Goal: Information Seeking & Learning: Check status

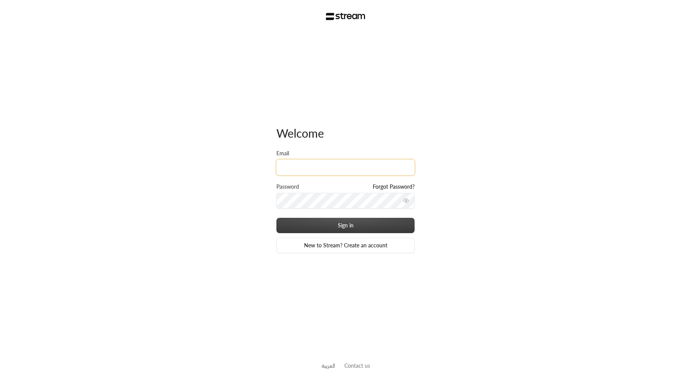
type input "[EMAIL_ADDRESS][DOMAIN_NAME]"
click at [276, 218] on button "Sign in" at bounding box center [345, 225] width 138 height 15
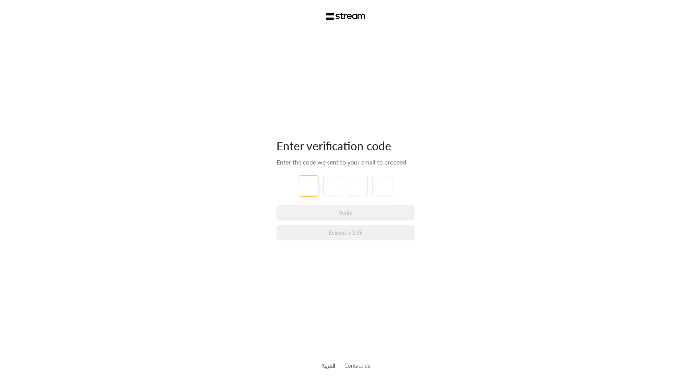
type input "1"
type input "2"
type input "3"
type input "4"
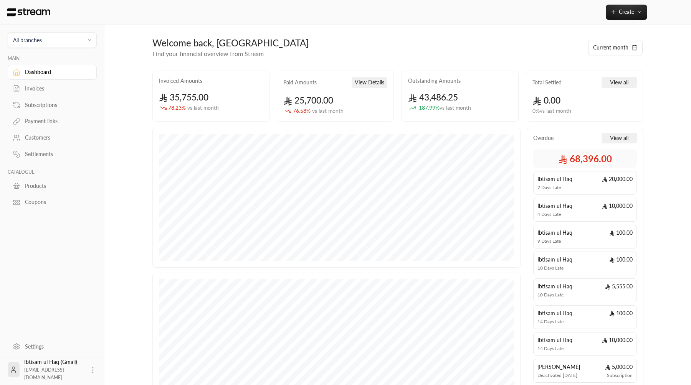
click at [63, 94] on link "Invoices" at bounding box center [52, 88] width 89 height 15
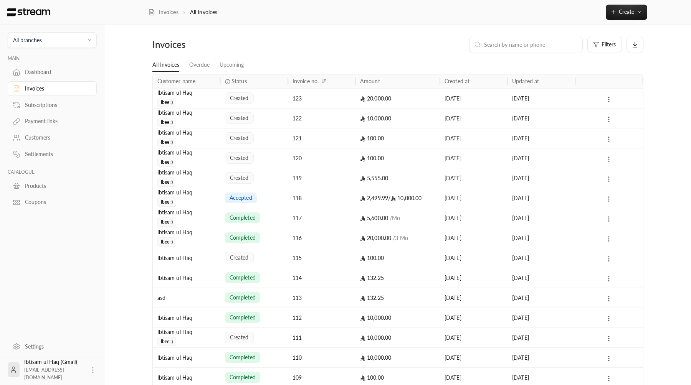
click at [242, 196] on span "accepted" at bounding box center [241, 198] width 23 height 8
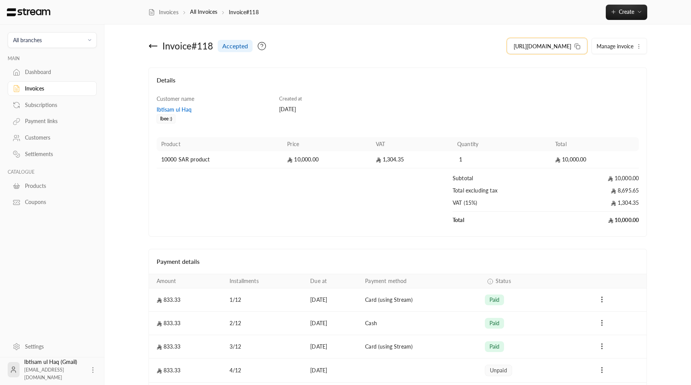
click at [561, 47] on span "[URL][DOMAIN_NAME]" at bounding box center [543, 46] width 58 height 8
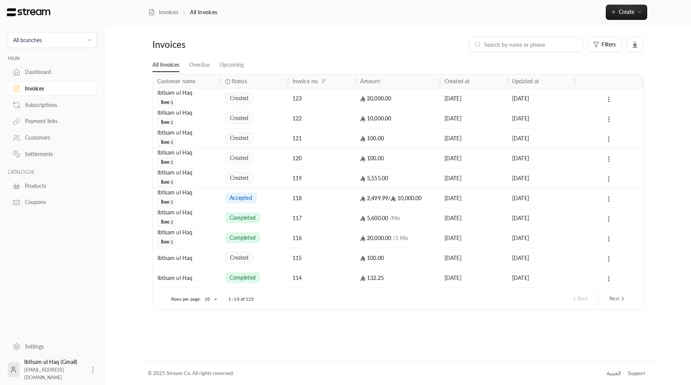
click at [364, 221] on div "5,600.00 / Mo" at bounding box center [397, 218] width 75 height 20
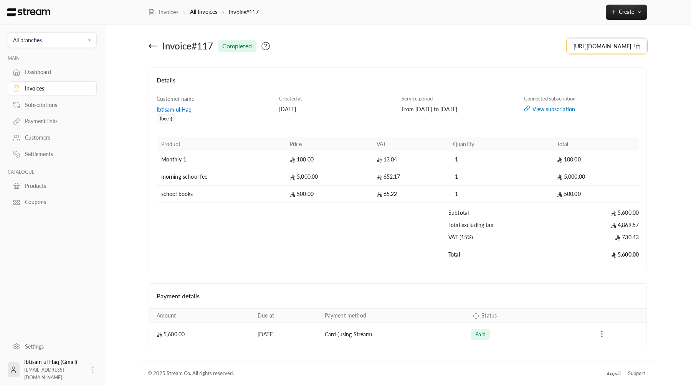
click at [576, 50] on span "[URL][DOMAIN_NAME]" at bounding box center [602, 46] width 58 height 8
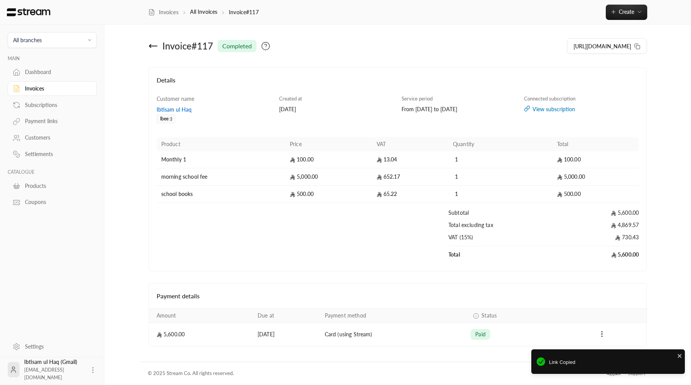
click at [64, 140] on div "Customers" at bounding box center [56, 138] width 62 height 8
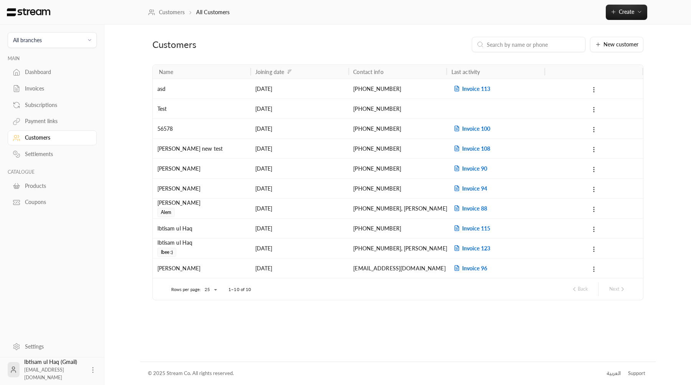
click at [301, 274] on div "[DATE]" at bounding box center [299, 269] width 89 height 20
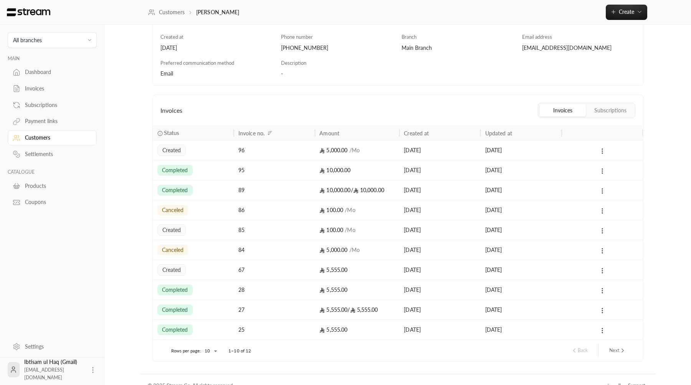
scroll to position [120, 0]
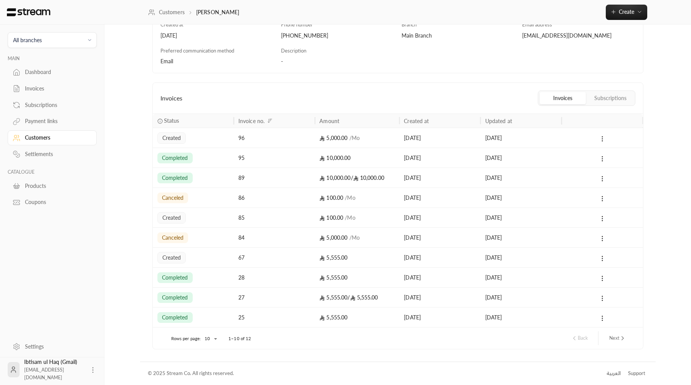
click at [613, 97] on button "Subscriptions" at bounding box center [610, 98] width 46 height 12
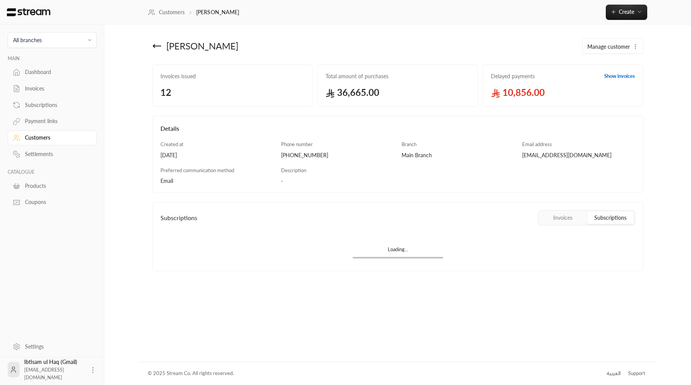
scroll to position [0, 0]
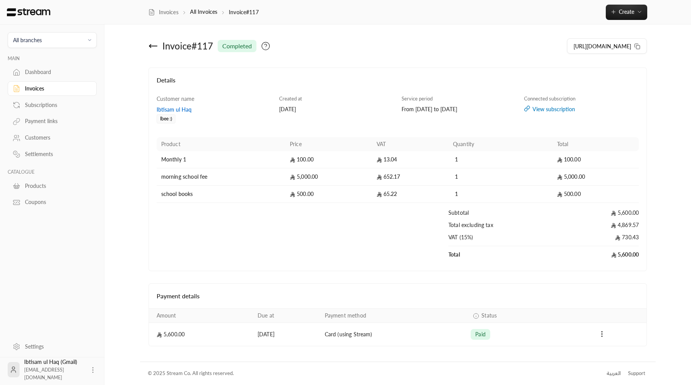
click at [47, 153] on div "Settlements" at bounding box center [56, 154] width 62 height 8
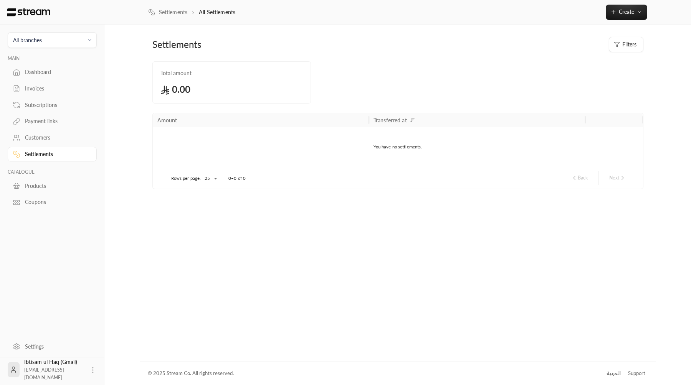
click at [56, 139] on div "Customers" at bounding box center [56, 138] width 62 height 8
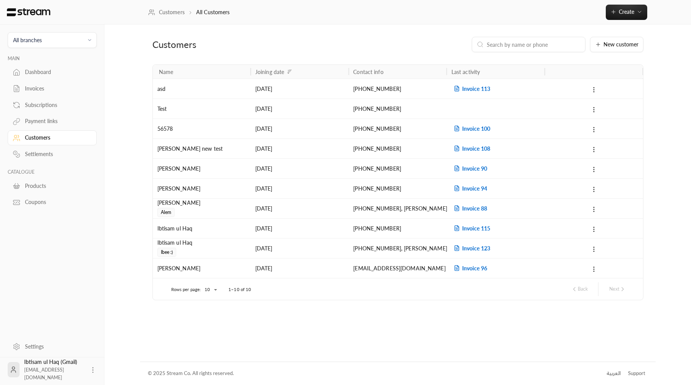
click at [220, 92] on div "asd" at bounding box center [201, 89] width 89 height 20
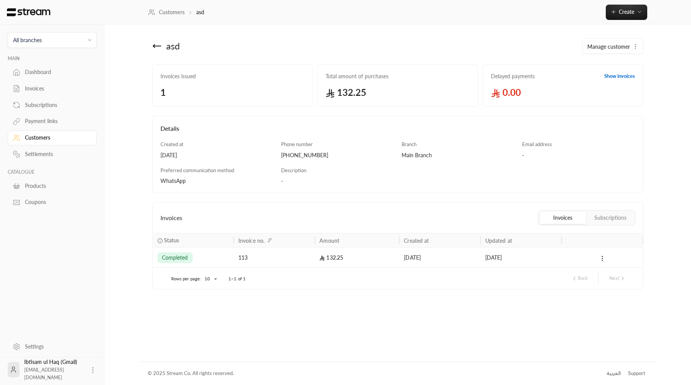
click at [617, 223] on button "Subscriptions" at bounding box center [610, 218] width 46 height 12
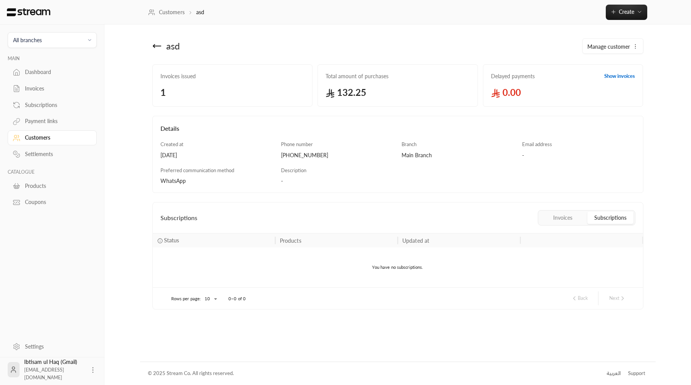
click at [62, 130] on div "Customers" at bounding box center [52, 137] width 89 height 17
click at [60, 137] on div "Customers" at bounding box center [56, 138] width 62 height 8
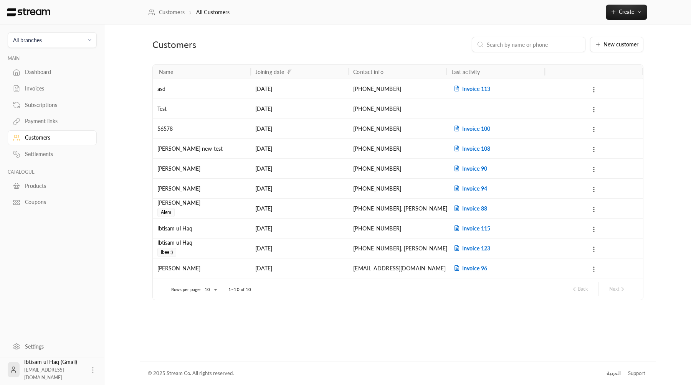
click at [221, 119] on div "56578" at bounding box center [201, 129] width 89 height 20
click at [208, 145] on div "[PERSON_NAME] new test" at bounding box center [201, 149] width 89 height 20
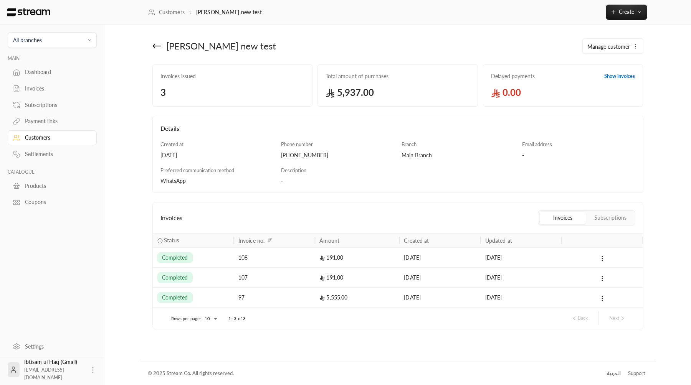
click at [609, 219] on button "Subscriptions" at bounding box center [610, 218] width 46 height 12
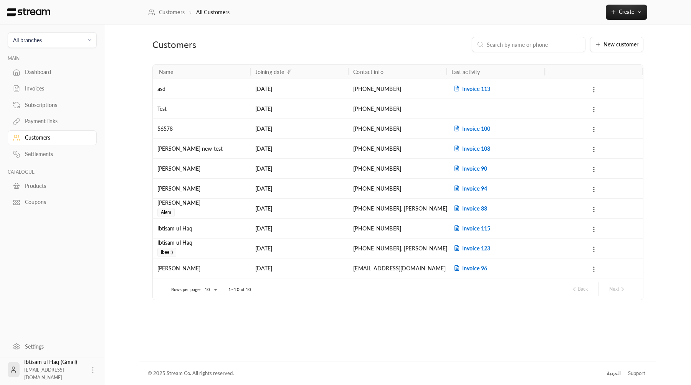
click at [247, 251] on div "[PERSON_NAME] ul Haq Ibee :)" at bounding box center [202, 248] width 98 height 20
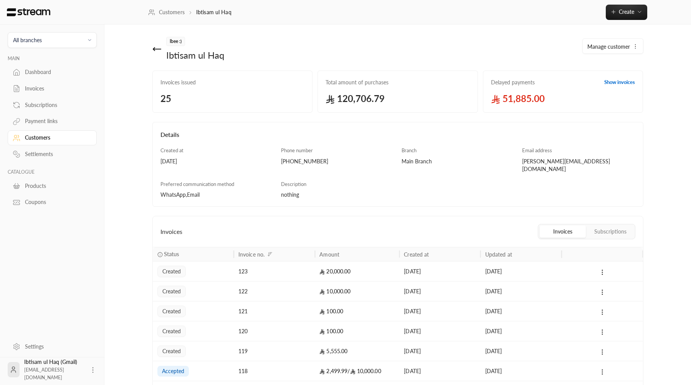
click at [605, 226] on button "Subscriptions" at bounding box center [610, 232] width 46 height 12
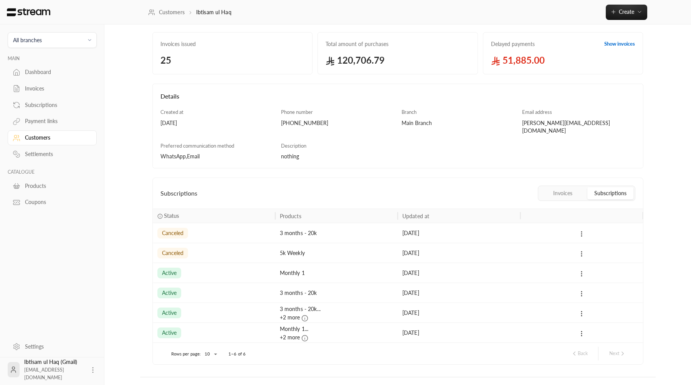
scroll to position [46, 0]
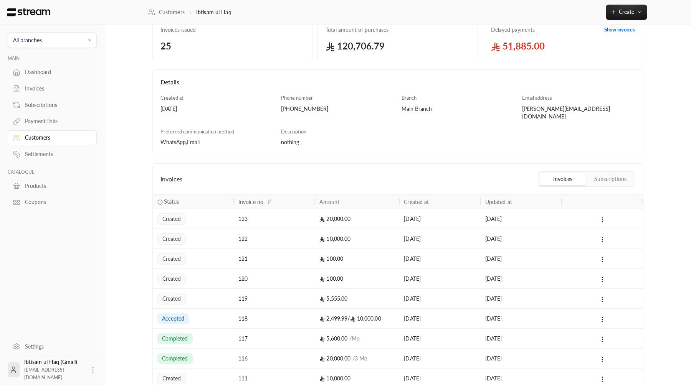
scroll to position [126, 0]
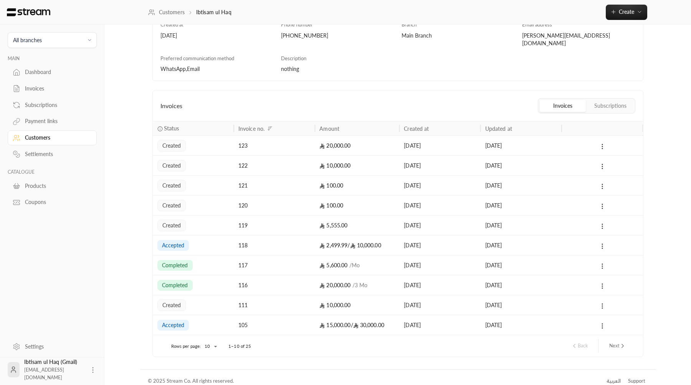
click at [248, 276] on div "116" at bounding box center [274, 286] width 72 height 20
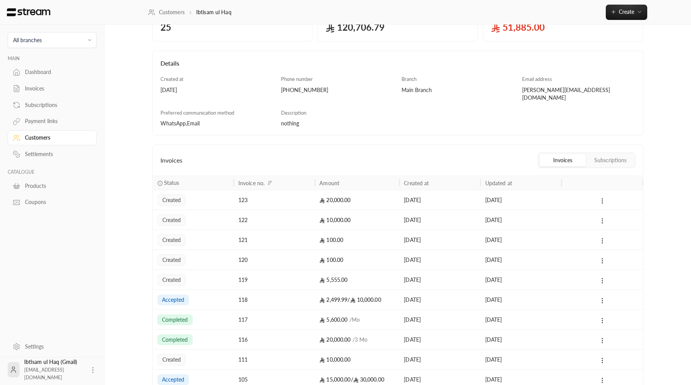
scroll to position [98, 0]
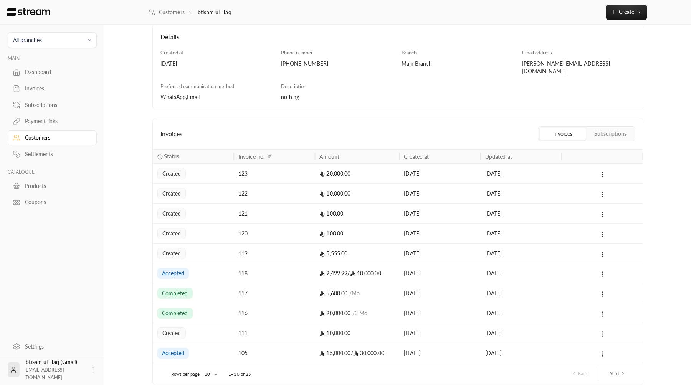
click at [205, 292] on div "completed" at bounding box center [193, 294] width 72 height 20
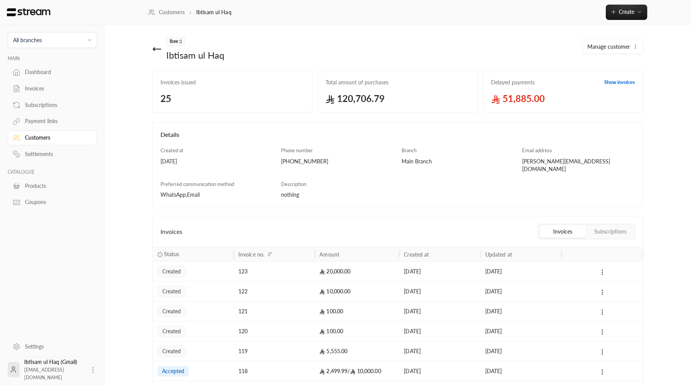
click at [590, 226] on button "Subscriptions" at bounding box center [610, 232] width 46 height 12
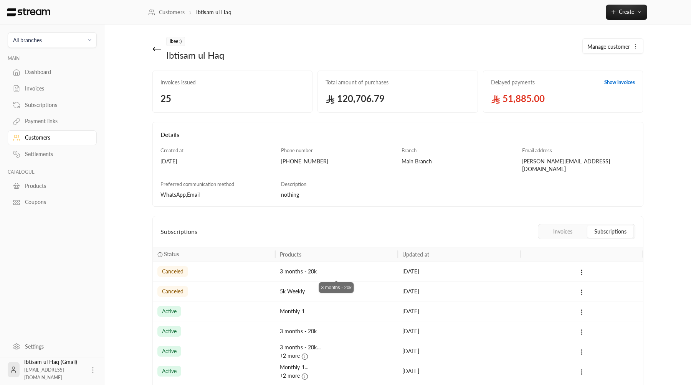
scroll to position [46, 0]
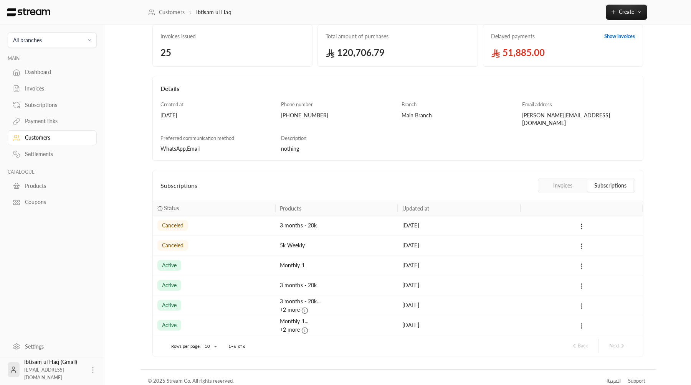
click at [273, 318] on div "active" at bounding box center [214, 325] width 122 height 20
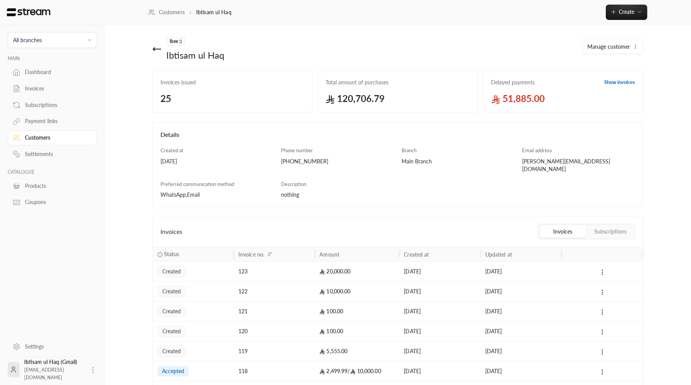
click at [594, 224] on div "Invoices Subscriptions" at bounding box center [587, 231] width 98 height 15
click at [600, 228] on button "Subscriptions" at bounding box center [610, 232] width 46 height 12
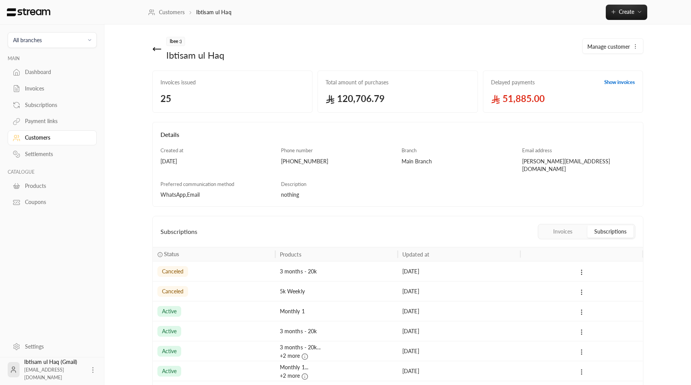
scroll to position [46, 0]
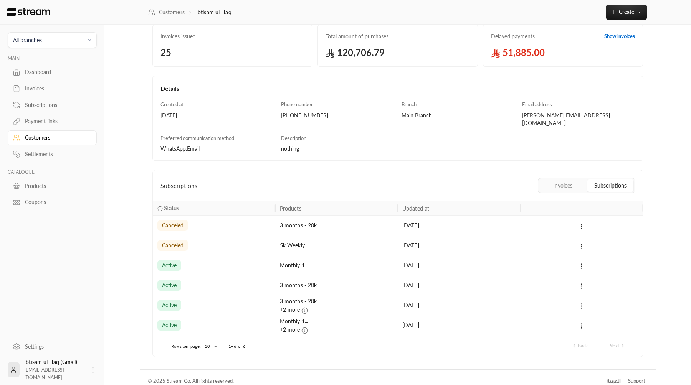
click at [278, 295] on div "3 months - 20k... +2 more" at bounding box center [336, 305] width 122 height 20
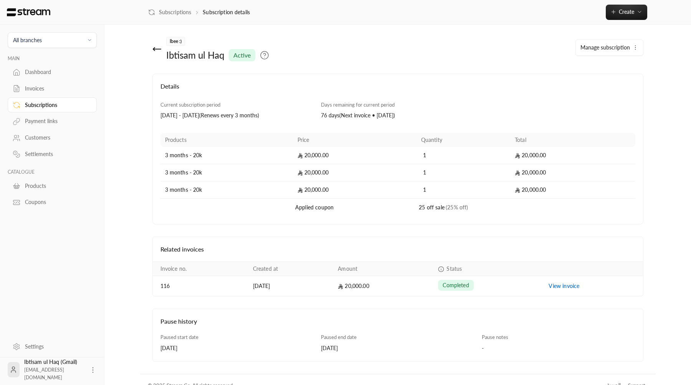
scroll to position [12, 0]
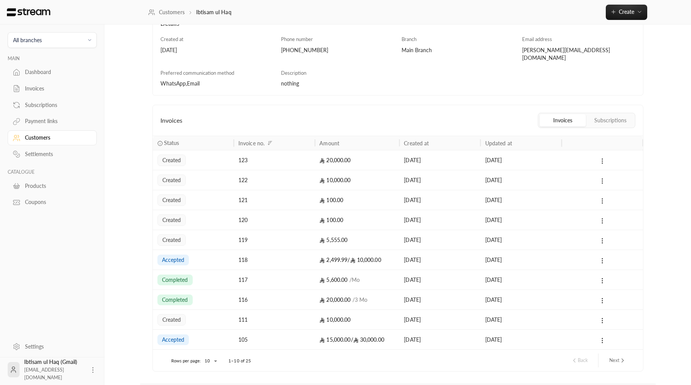
scroll to position [122, 0]
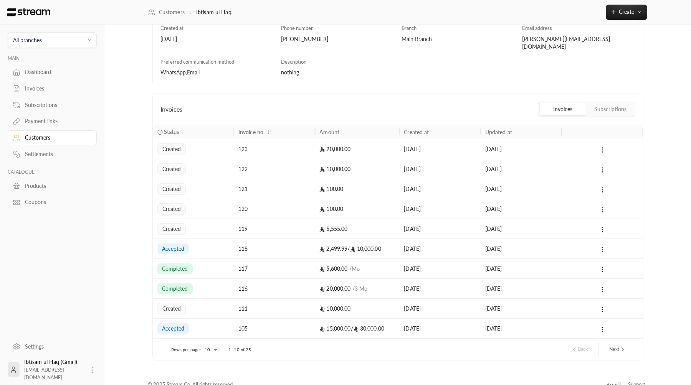
click at [599, 108] on div "Invoices Subscriptions" at bounding box center [587, 109] width 98 height 15
click at [599, 107] on button "Subscriptions" at bounding box center [610, 109] width 46 height 12
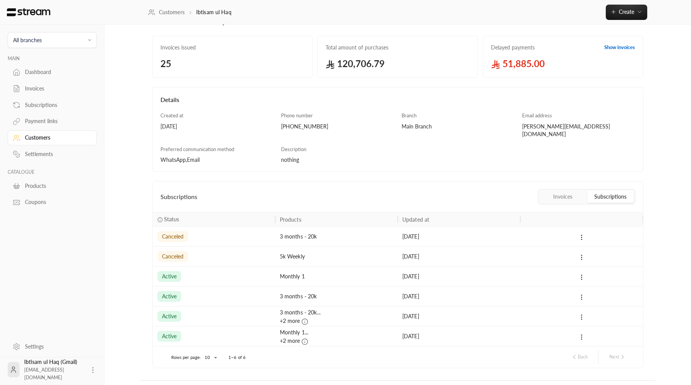
scroll to position [46, 0]
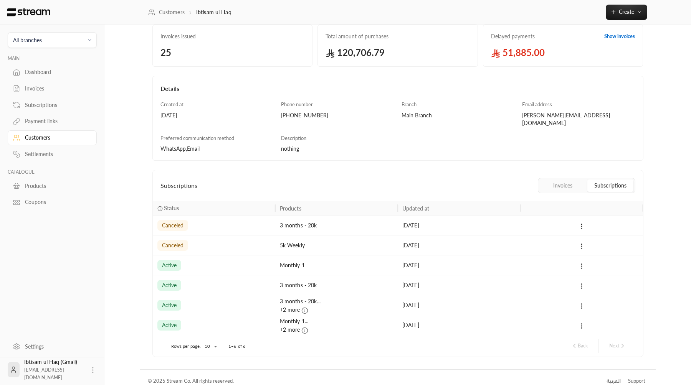
click at [256, 259] on div "active" at bounding box center [213, 266] width 113 height 20
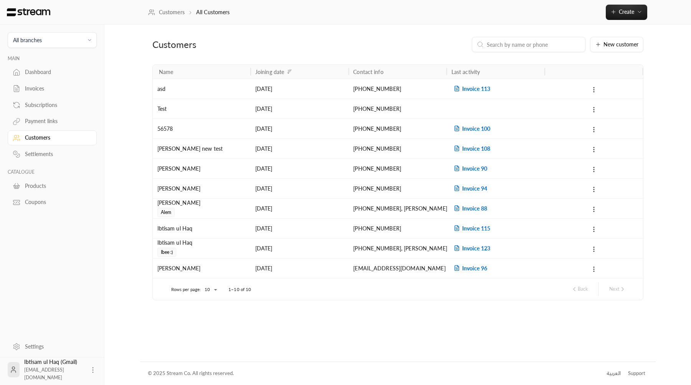
click at [378, 256] on div "[PHONE_NUMBER] , [PERSON_NAME][EMAIL_ADDRESS][DOMAIN_NAME]" at bounding box center [397, 249] width 89 height 20
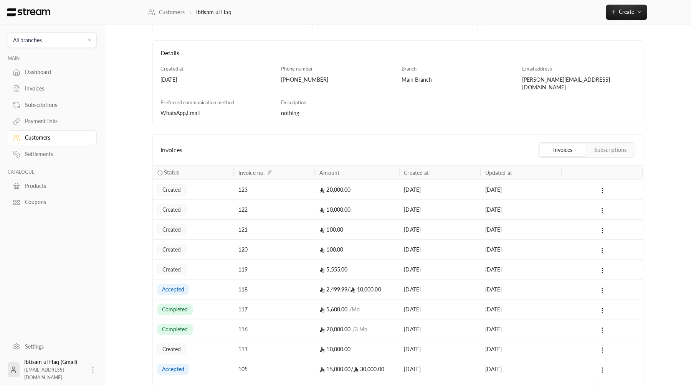
scroll to position [98, 0]
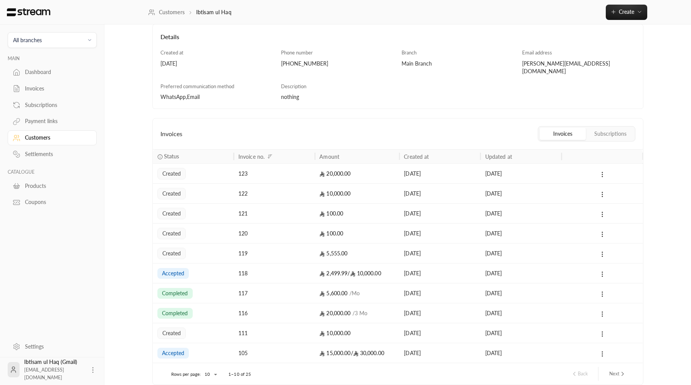
click at [608, 133] on div "Invoices Subscriptions" at bounding box center [587, 133] width 98 height 15
click at [606, 129] on button "Subscriptions" at bounding box center [610, 134] width 46 height 12
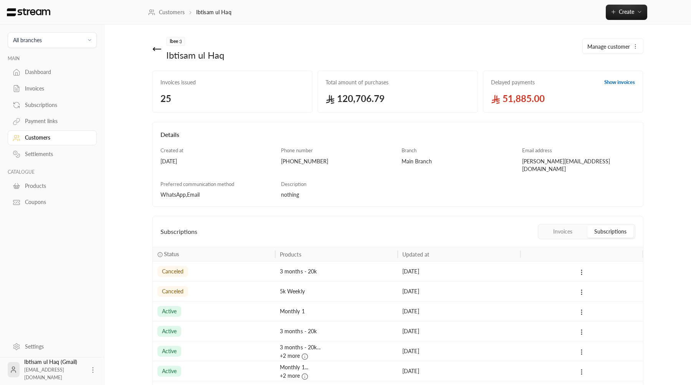
scroll to position [46, 0]
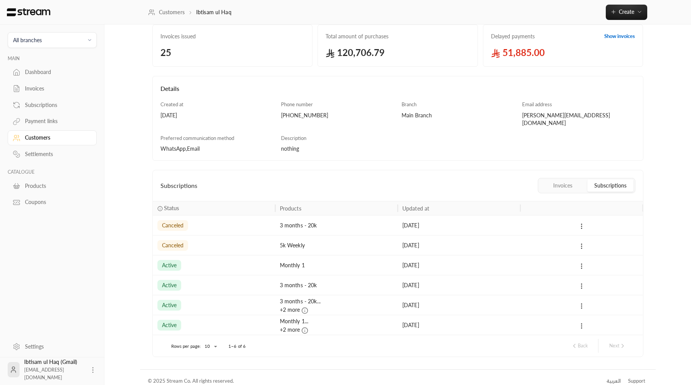
click at [237, 299] on div "active" at bounding box center [213, 306] width 113 height 20
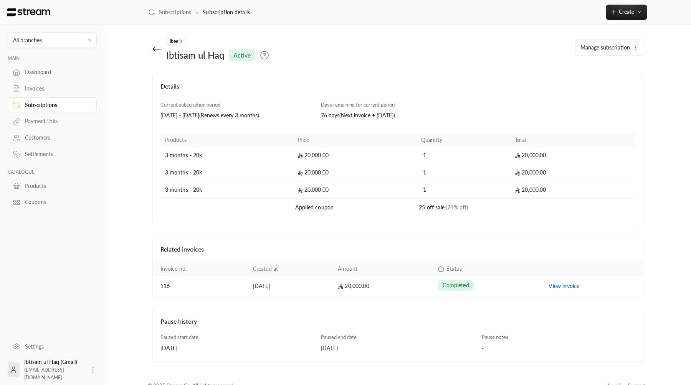
scroll to position [12, 0]
